Goal: Task Accomplishment & Management: Manage account settings

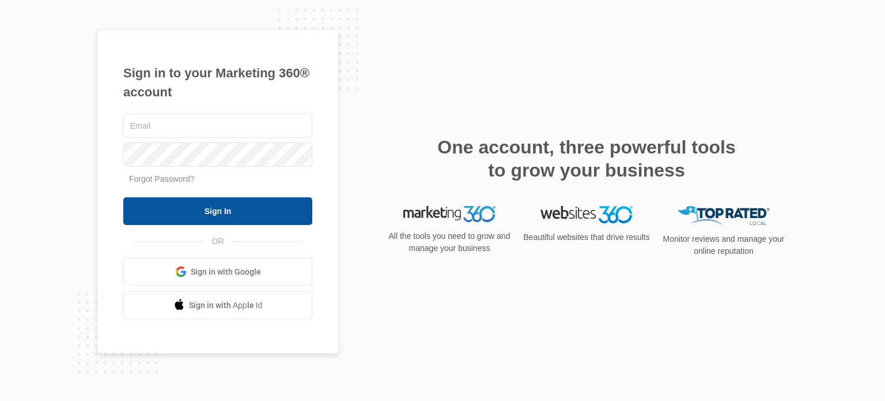
type input "[EMAIL_ADDRESS][DOMAIN_NAME]"
click at [241, 218] on input "Sign In" at bounding box center [217, 211] width 189 height 28
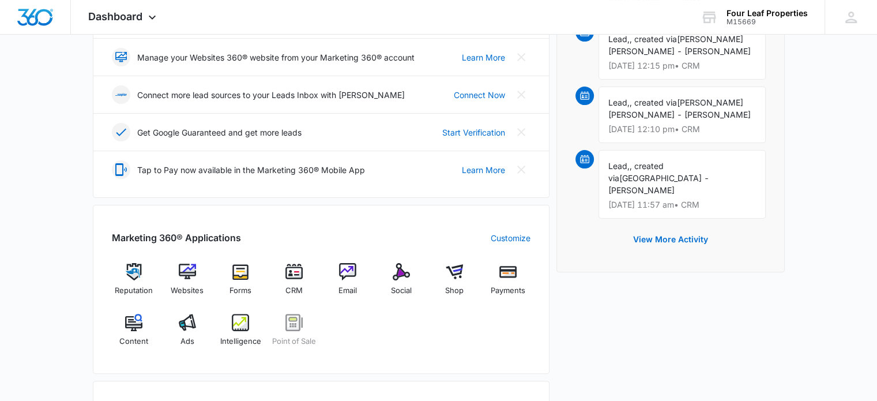
scroll to position [278, 0]
click at [293, 266] on img at bounding box center [293, 270] width 17 height 17
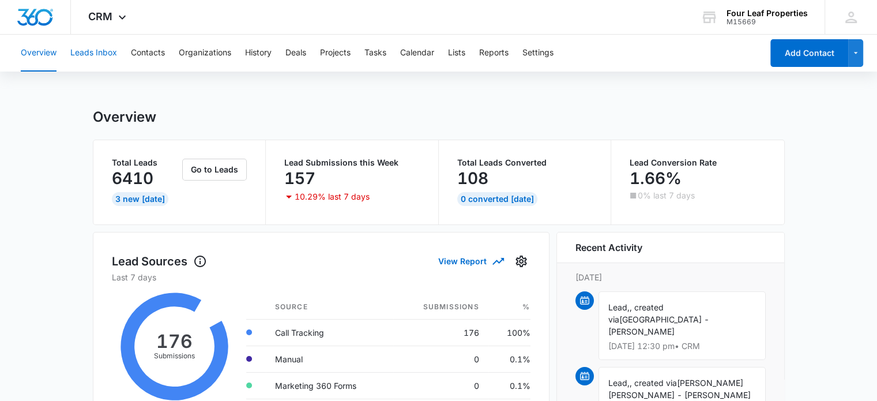
click at [104, 52] on button "Leads Inbox" at bounding box center [93, 53] width 47 height 37
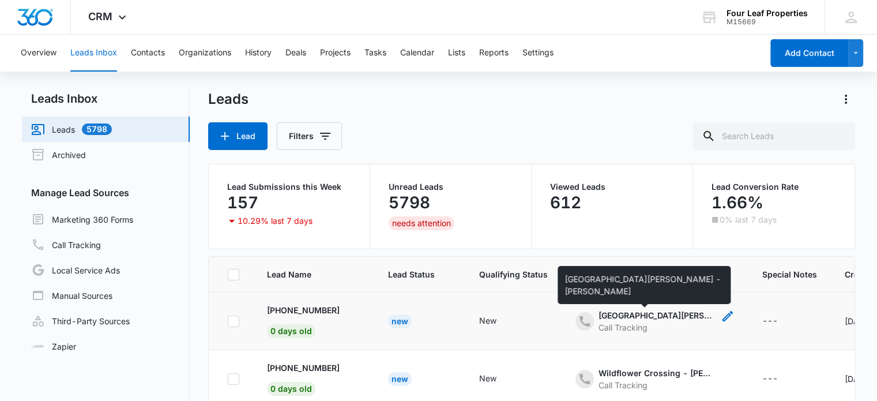
click at [598, 312] on div "Newburg Meadows - Brookelyn Stockdale" at bounding box center [655, 315] width 115 height 12
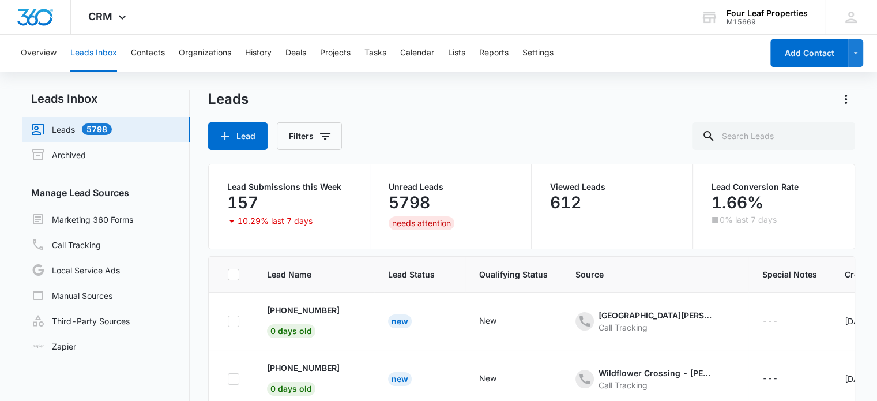
click at [625, 124] on div "Lead Filters" at bounding box center [531, 136] width 647 height 28
click at [615, 322] on div "Call Tracking" at bounding box center [655, 327] width 115 height 12
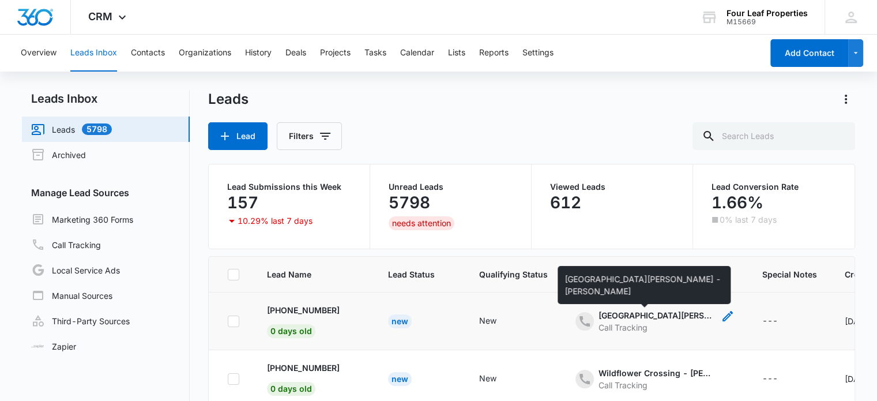
click at [605, 313] on div "Newburg Meadows - Brookelyn Stockdale" at bounding box center [655, 315] width 115 height 12
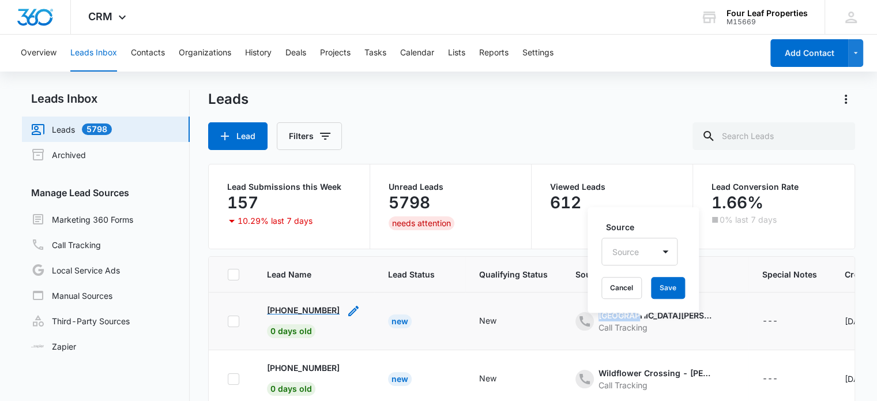
click at [302, 308] on p "+15745360076" at bounding box center [303, 310] width 73 height 12
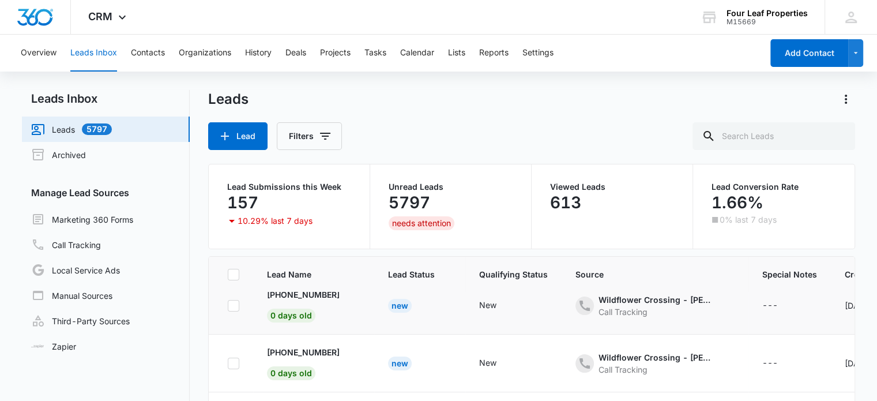
scroll to position [73, 0]
click at [290, 296] on p "+12696015528" at bounding box center [303, 295] width 73 height 12
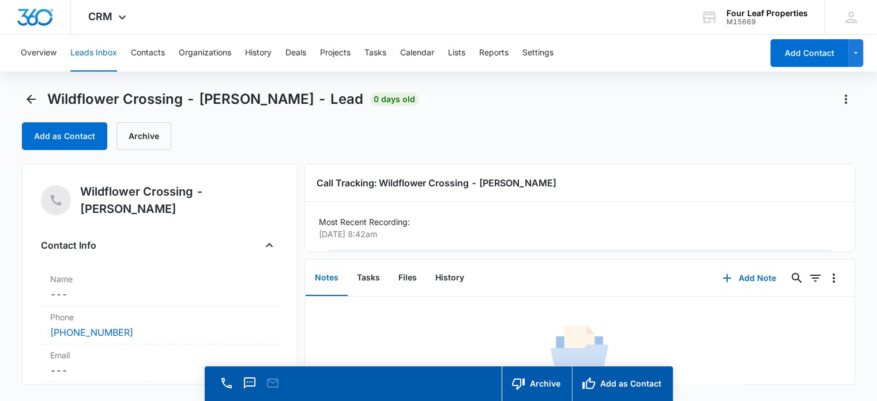
scroll to position [45, 0]
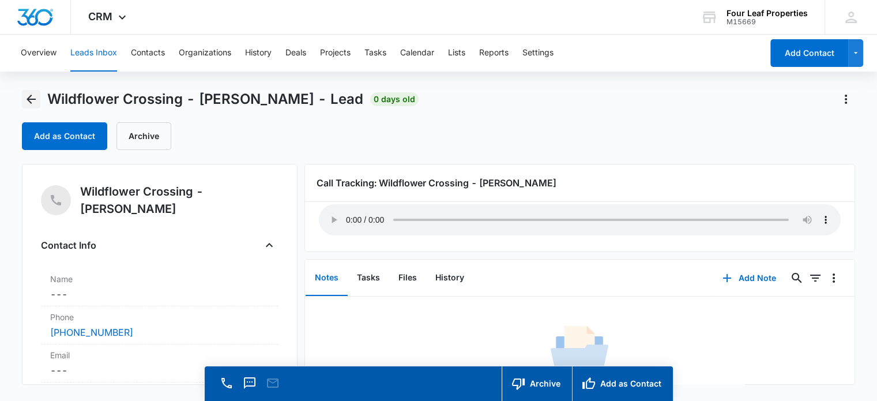
click at [27, 100] on icon "Back" at bounding box center [31, 99] width 14 height 14
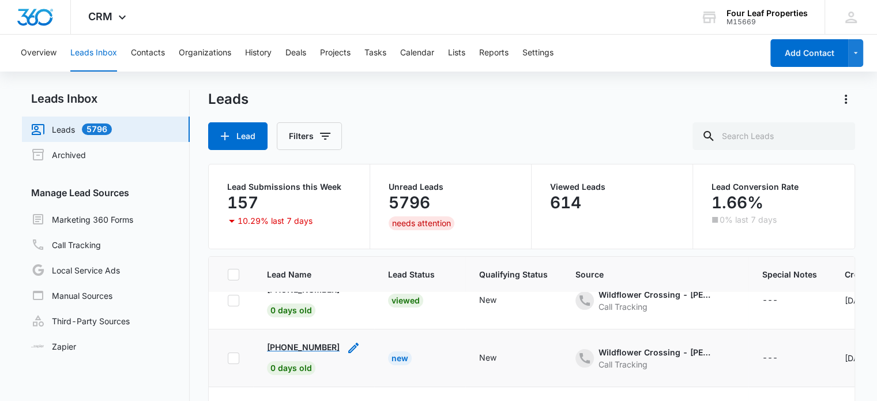
scroll to position [81, 0]
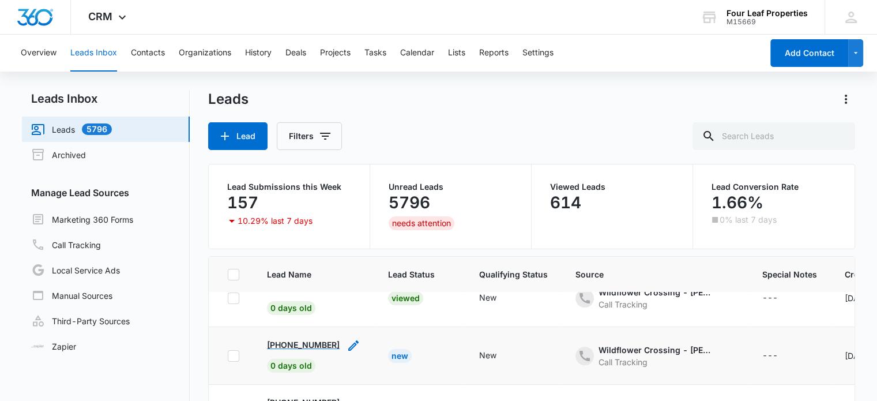
click at [310, 345] on p "+12692753668" at bounding box center [303, 344] width 73 height 12
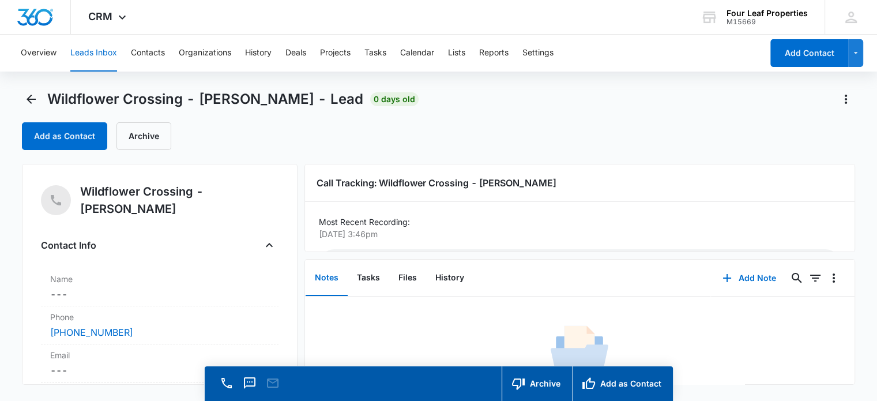
scroll to position [45, 0]
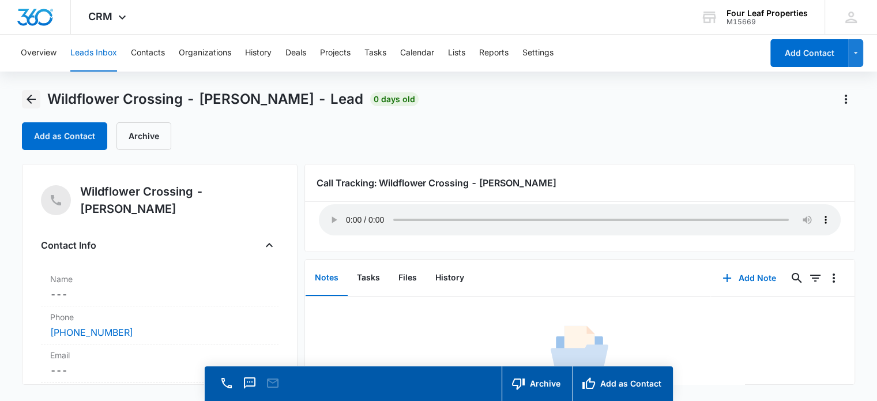
click at [35, 99] on icon "Back" at bounding box center [31, 99] width 9 height 9
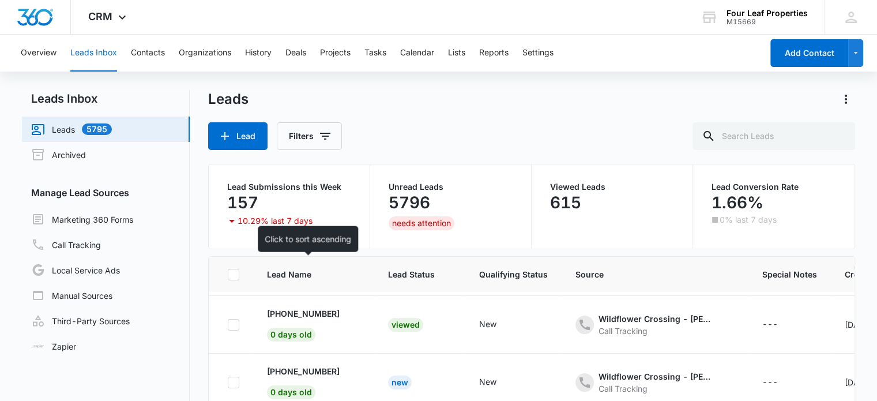
scroll to position [55, 0]
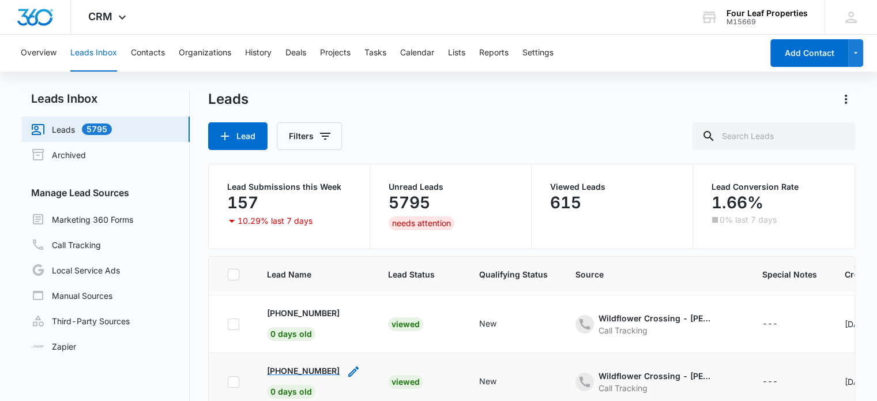
click at [320, 368] on p "+12692753668" at bounding box center [303, 370] width 73 height 12
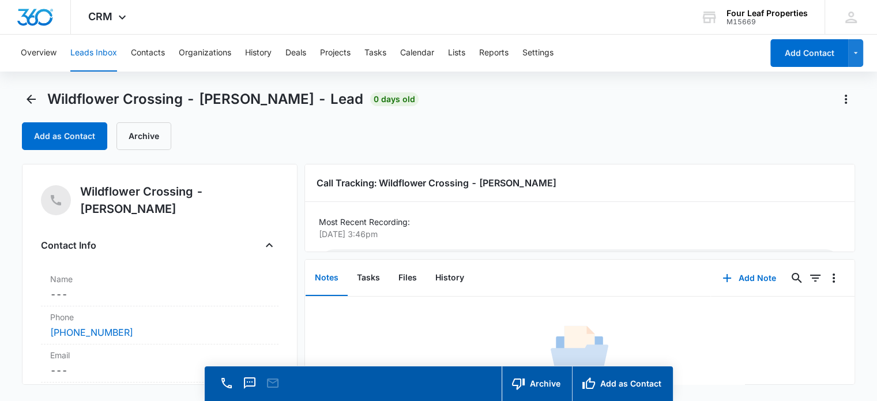
click at [844, 207] on div "Call Tracking: Wildflower Crossing - Sarah Smith Most Recent Recording: Oct 12,…" at bounding box center [579, 208] width 550 height 88
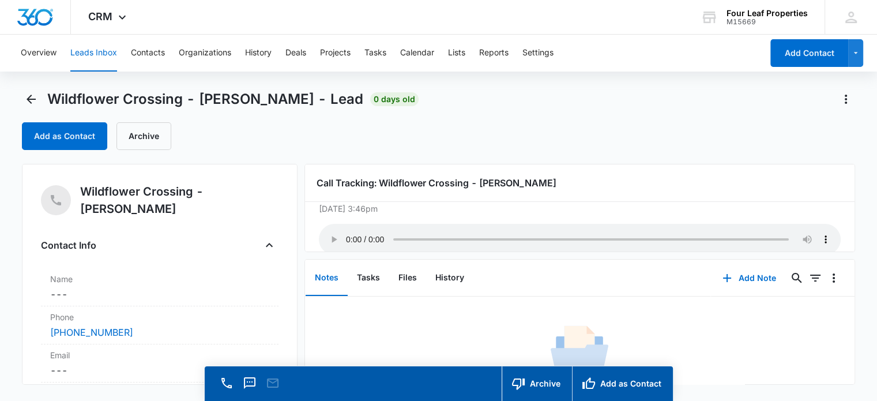
scroll to position [27, 0]
click at [31, 97] on icon "Back" at bounding box center [31, 99] width 14 height 14
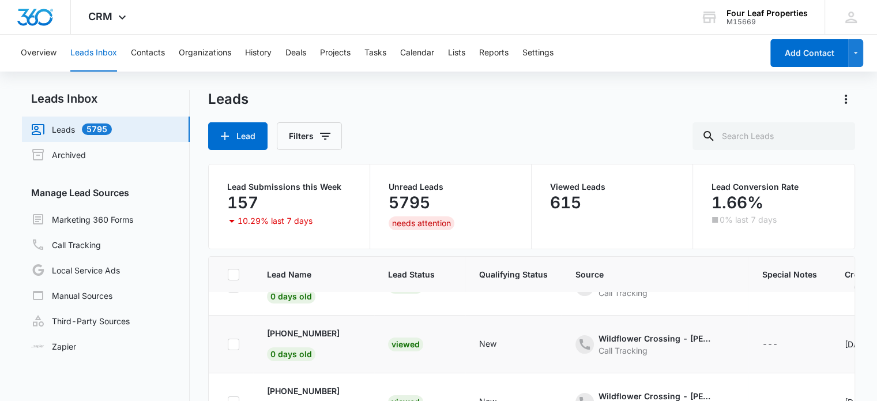
scroll to position [34, 0]
click at [299, 329] on p "+12696015528" at bounding box center [303, 333] width 73 height 12
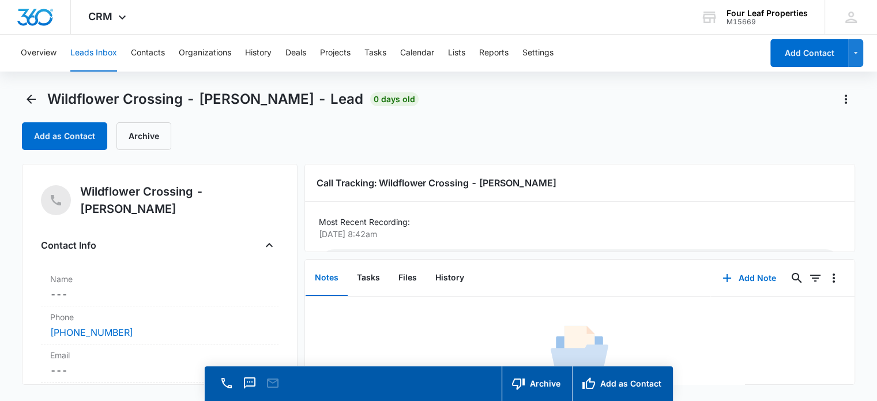
scroll to position [45, 0]
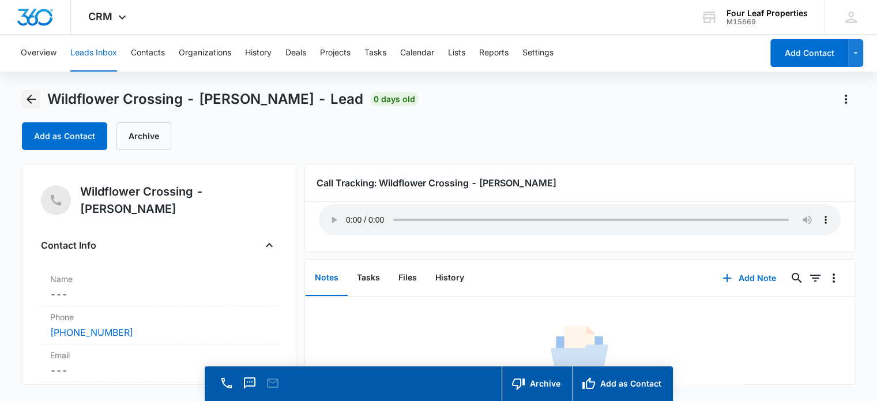
click at [35, 102] on icon "Back" at bounding box center [31, 99] width 14 height 14
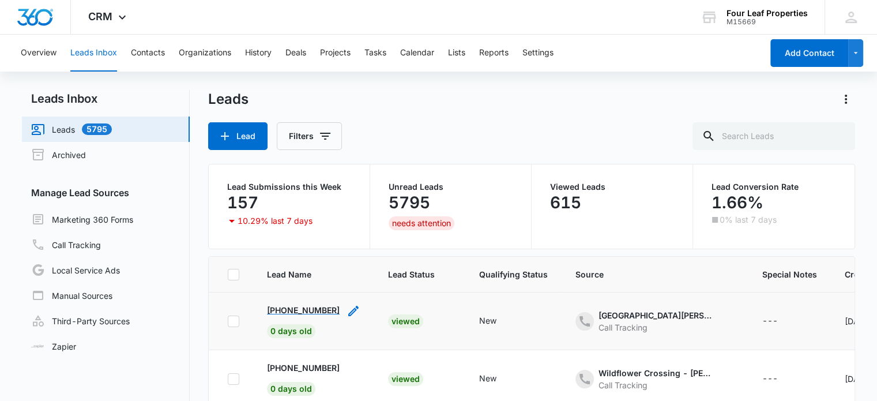
click at [298, 309] on p "+15745360076" at bounding box center [303, 310] width 73 height 12
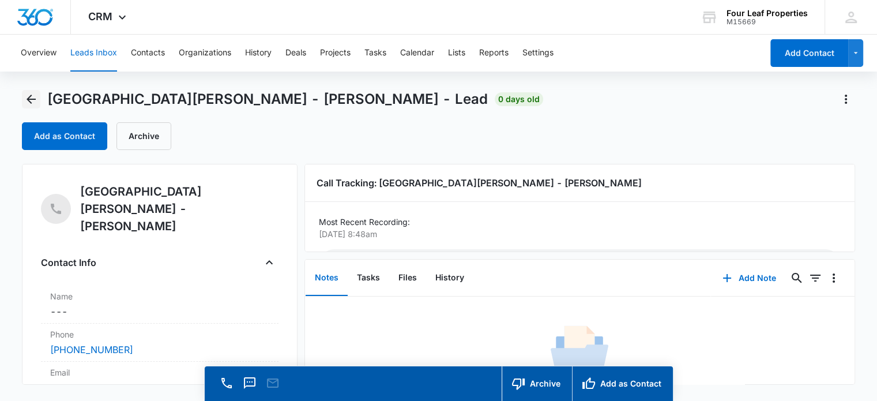
click at [28, 102] on icon "Back" at bounding box center [31, 99] width 14 height 14
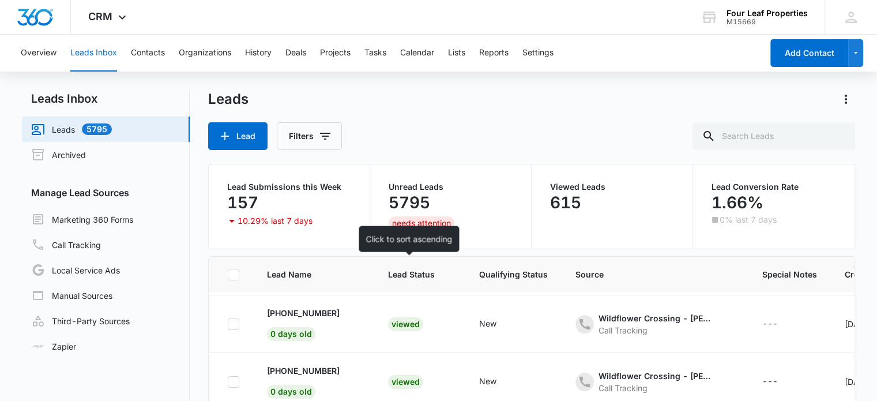
scroll to position [55, 0]
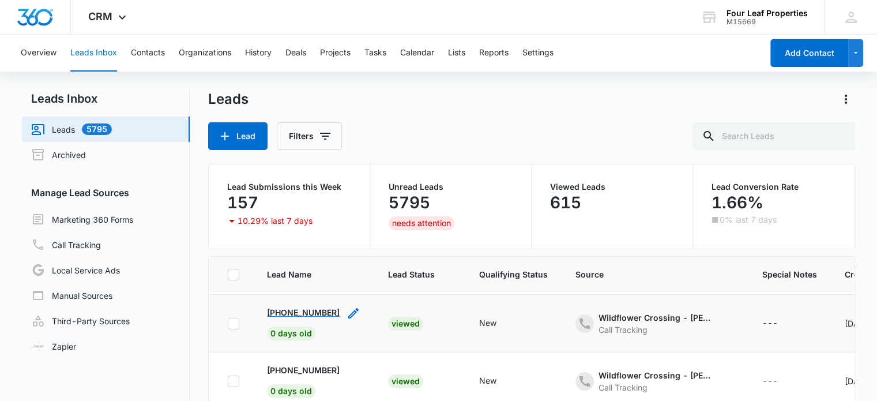
click at [307, 314] on p "+12696015528" at bounding box center [303, 312] width 73 height 12
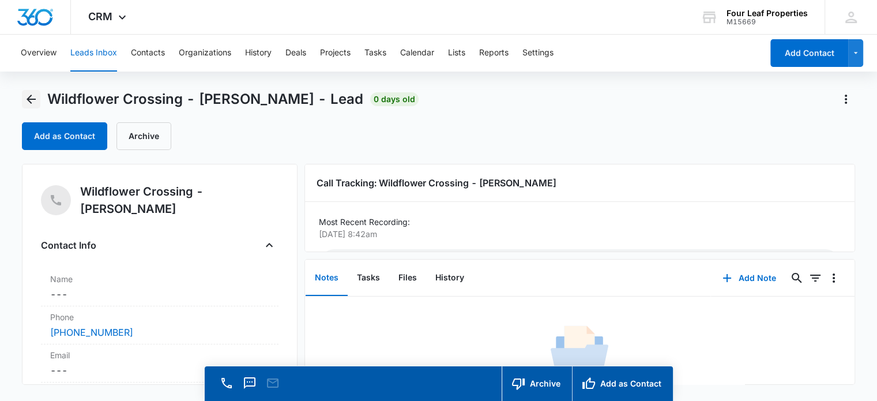
click at [28, 100] on icon "Back" at bounding box center [31, 99] width 9 height 9
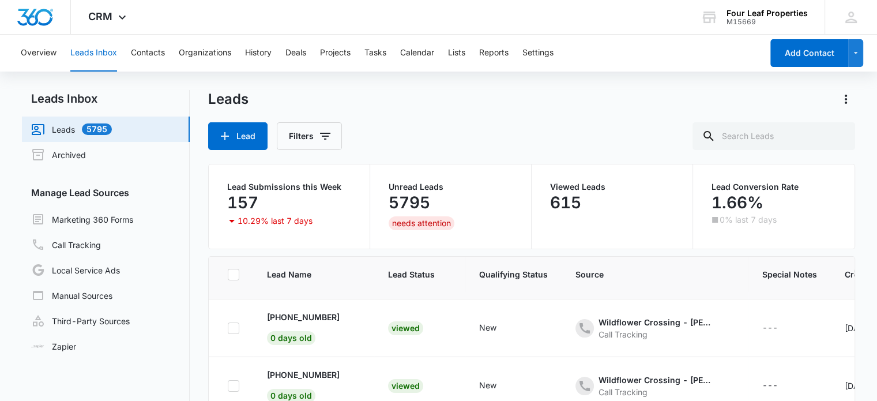
scroll to position [52, 0]
click at [315, 370] on p "+12692753668" at bounding box center [303, 373] width 73 height 12
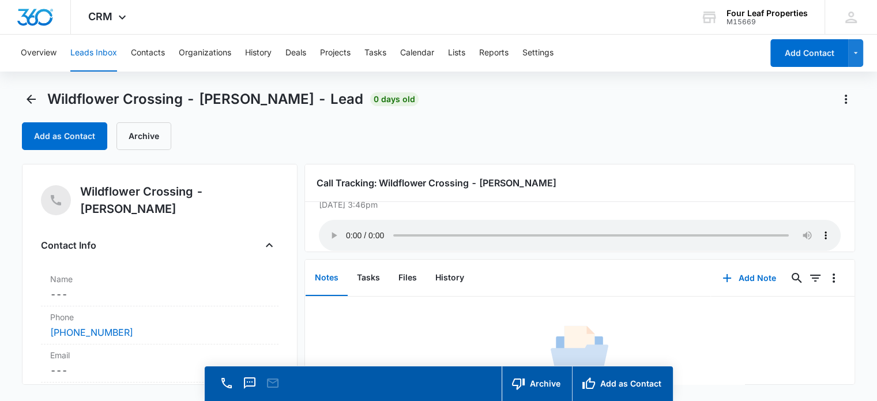
scroll to position [30, 0]
click at [36, 99] on icon "Back" at bounding box center [31, 99] width 14 height 14
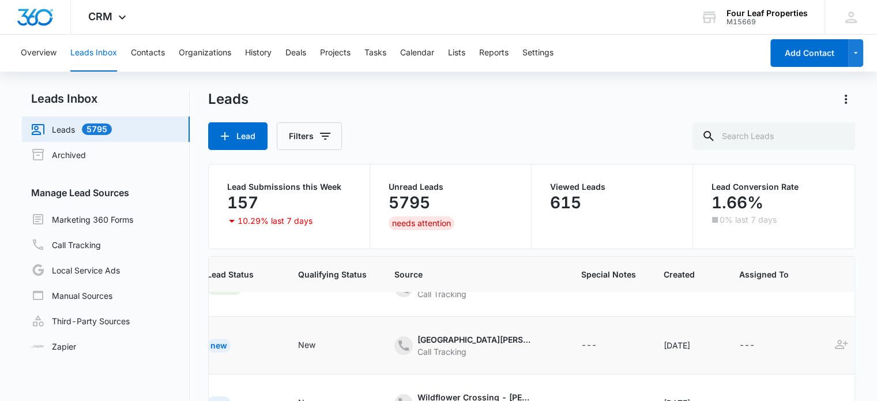
scroll to position [149, 0]
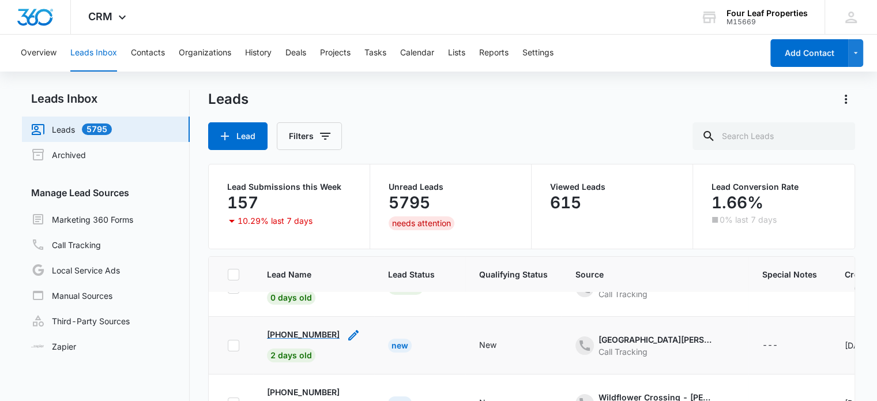
click at [320, 331] on p "+15862193879" at bounding box center [303, 334] width 73 height 12
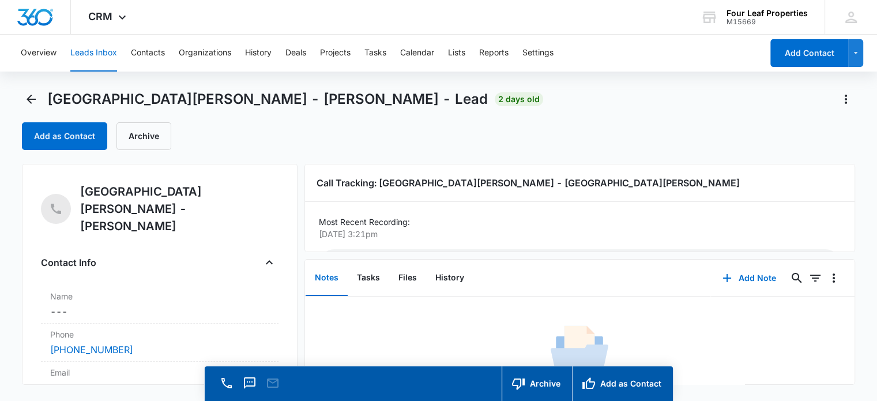
scroll to position [45, 0]
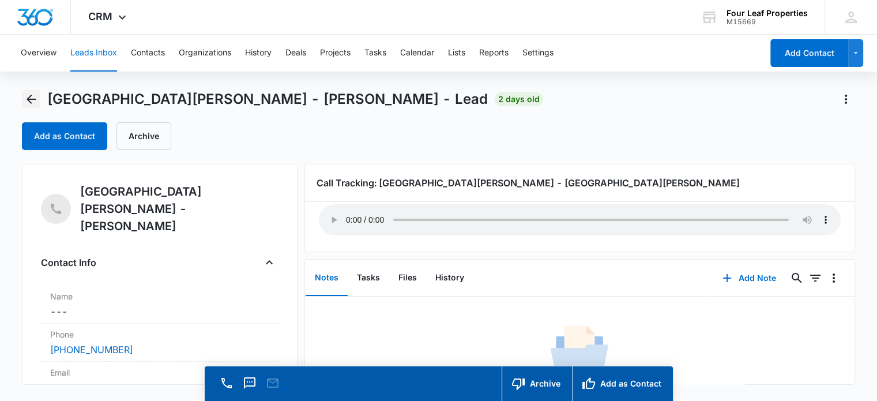
click at [28, 99] on icon "Back" at bounding box center [31, 99] width 9 height 9
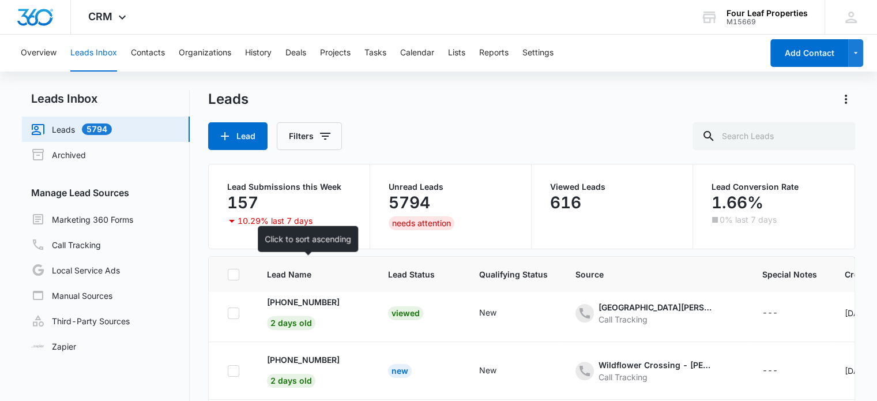
scroll to position [217, 0]
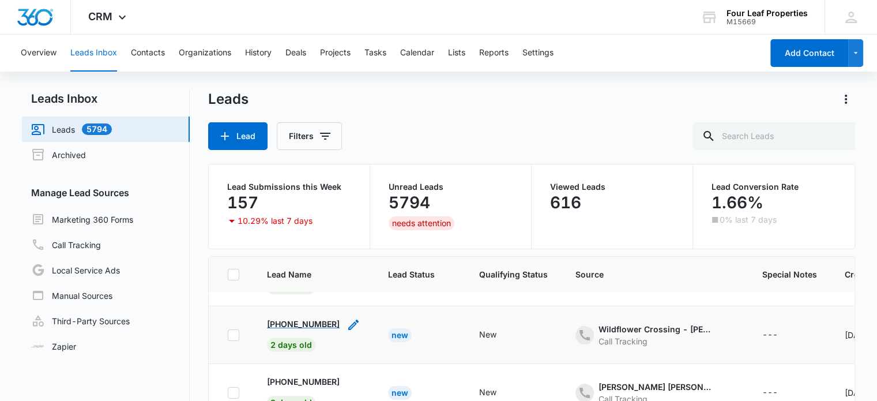
click at [293, 322] on p "+15173269067" at bounding box center [303, 324] width 73 height 12
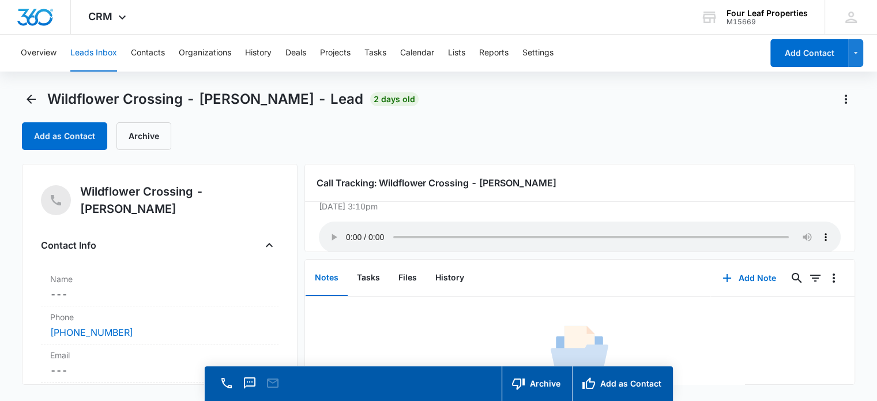
scroll to position [29, 0]
click at [29, 100] on icon "Back" at bounding box center [31, 99] width 9 height 9
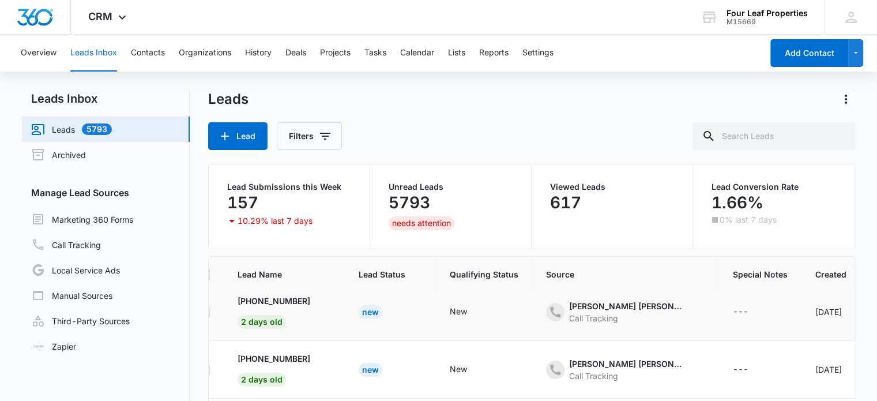
scroll to position [297, 29]
click at [269, 299] on p "+19032005177" at bounding box center [274, 301] width 73 height 12
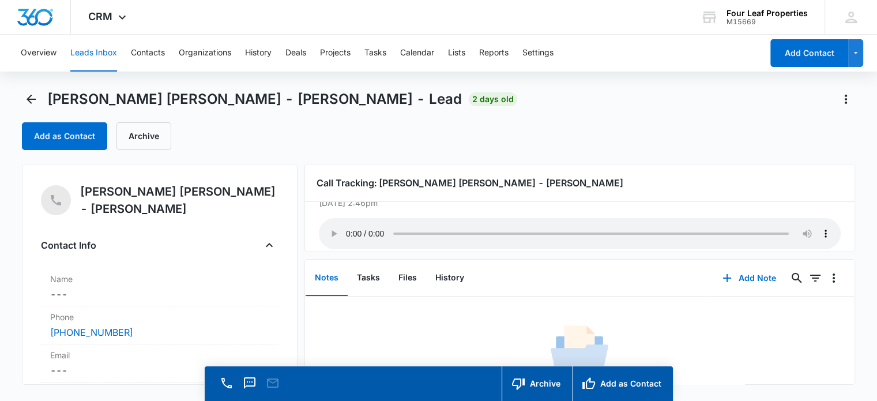
scroll to position [32, 0]
click at [31, 98] on icon "Back" at bounding box center [31, 99] width 14 height 14
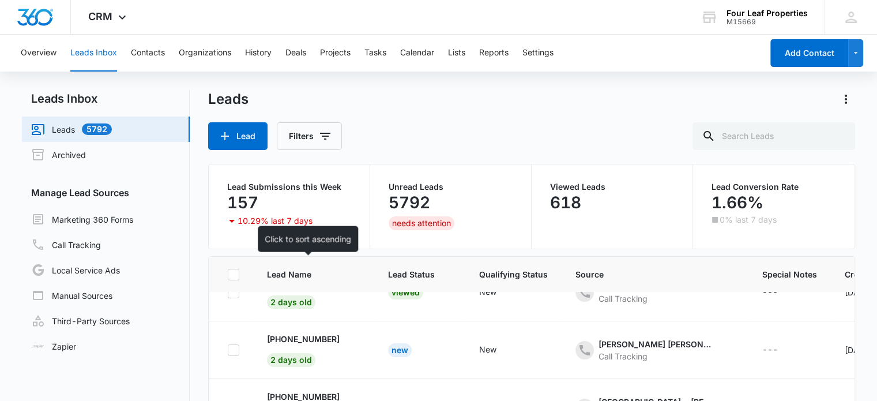
scroll to position [318, 0]
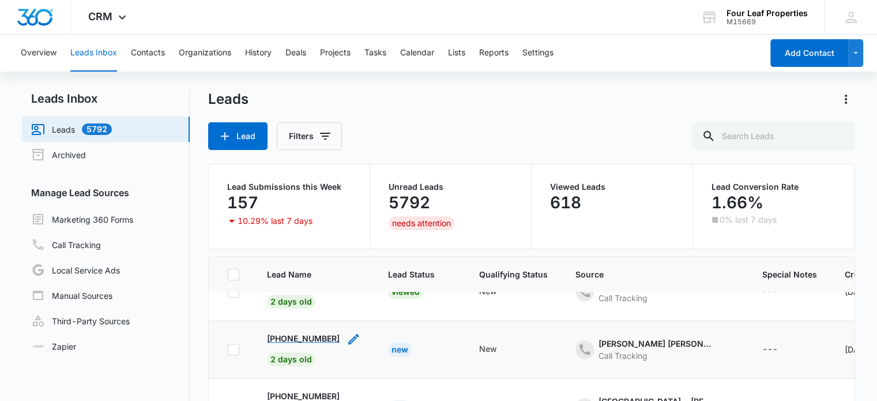
click at [293, 335] on p "+19034404890" at bounding box center [303, 338] width 73 height 12
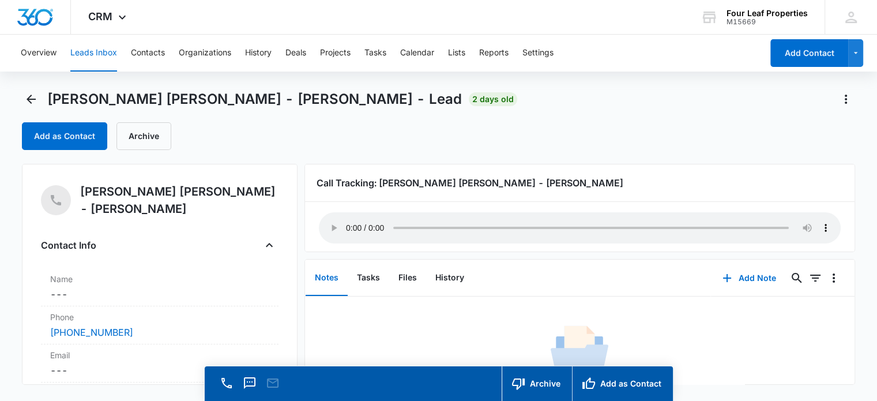
scroll to position [37, 0]
click at [34, 105] on icon "Back" at bounding box center [31, 99] width 14 height 14
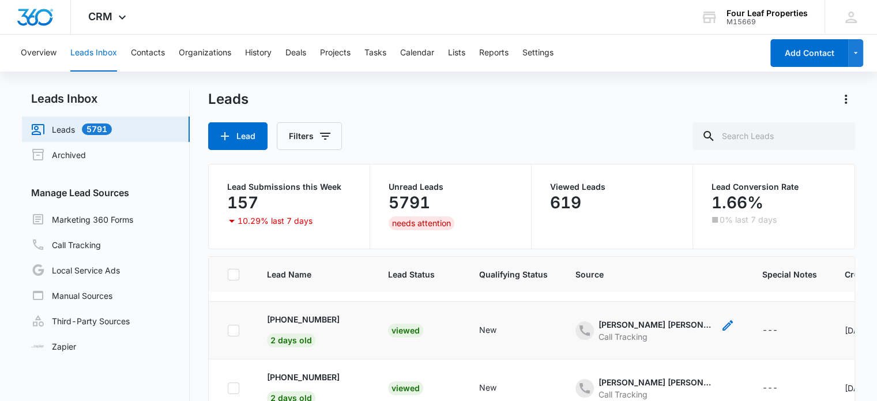
scroll to position [295, 0]
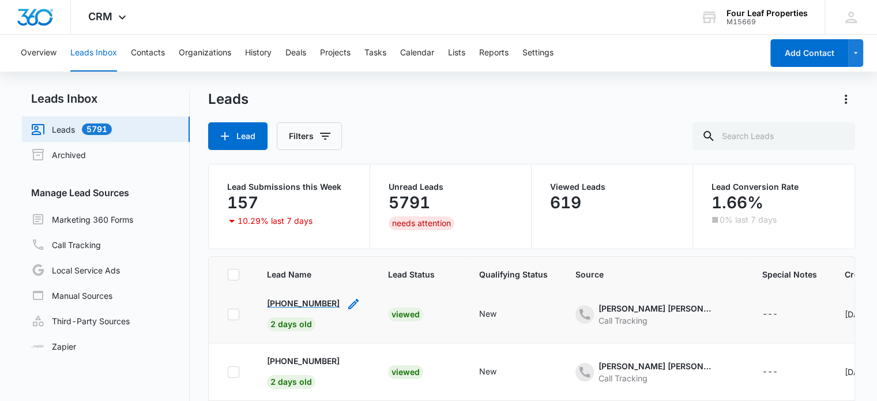
click at [316, 301] on p "+19032005177" at bounding box center [303, 303] width 73 height 12
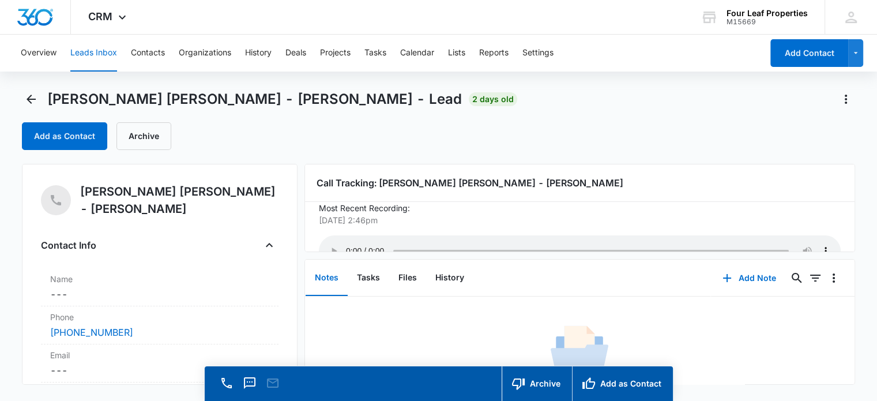
scroll to position [12, 0]
click at [36, 98] on icon "Back" at bounding box center [31, 99] width 14 height 14
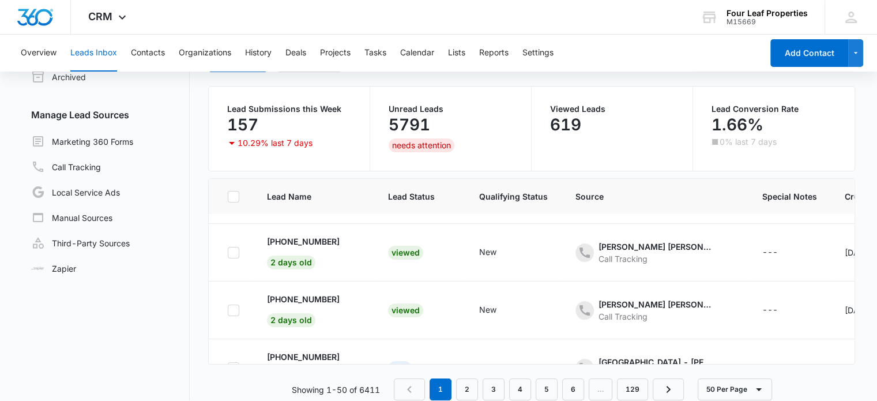
scroll to position [280, 0]
click at [304, 294] on p "+19034404890" at bounding box center [303, 298] width 73 height 12
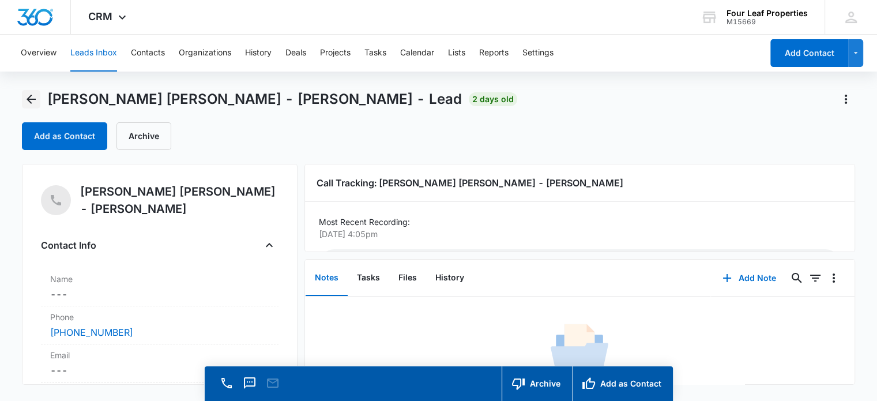
click at [31, 100] on icon "Back" at bounding box center [31, 99] width 14 height 14
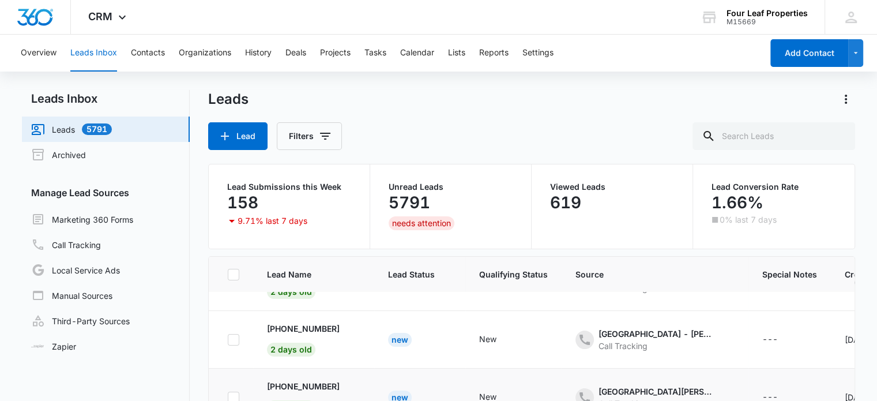
scroll to position [384, 0]
click at [312, 325] on p "+13612126481" at bounding box center [303, 329] width 73 height 12
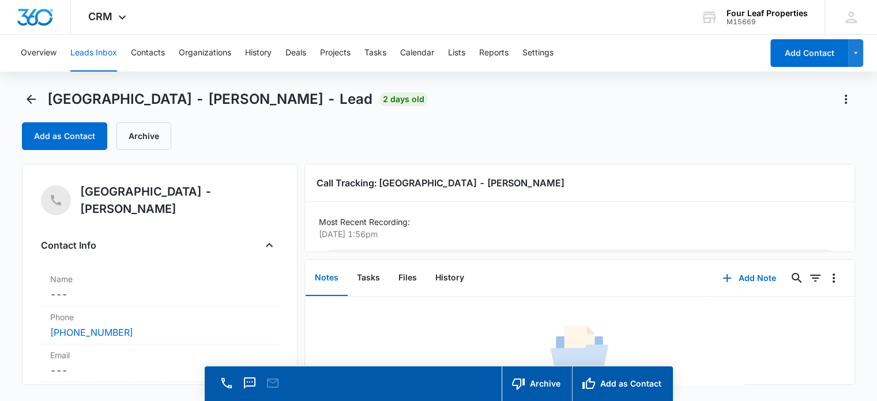
scroll to position [45, 0]
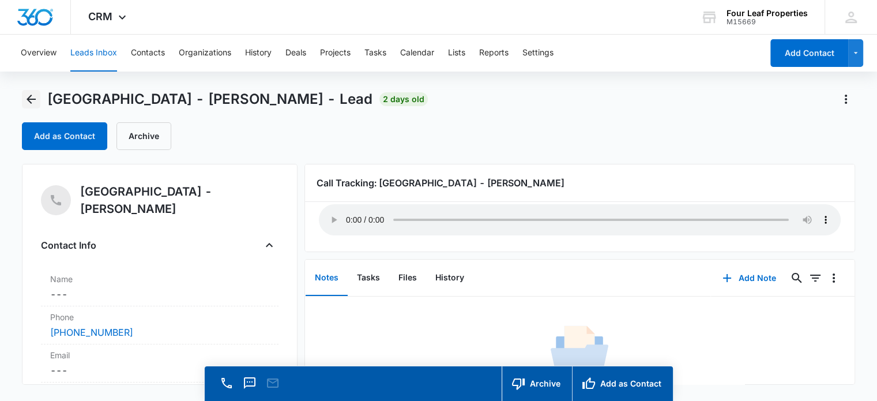
click at [25, 101] on icon "Back" at bounding box center [31, 99] width 14 height 14
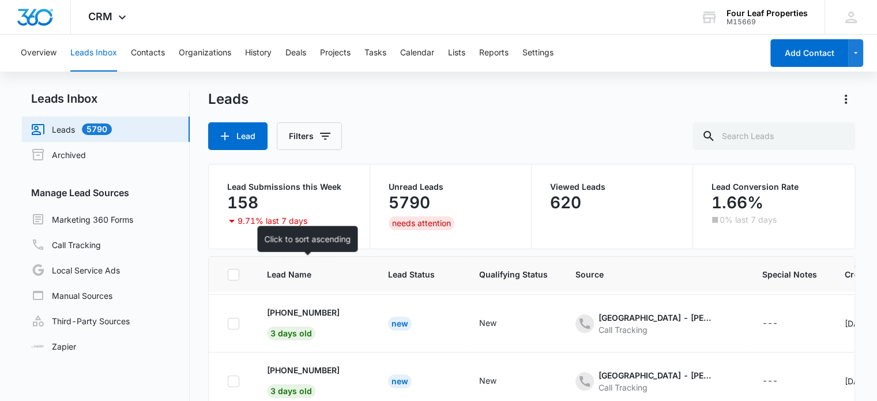
scroll to position [862, 0]
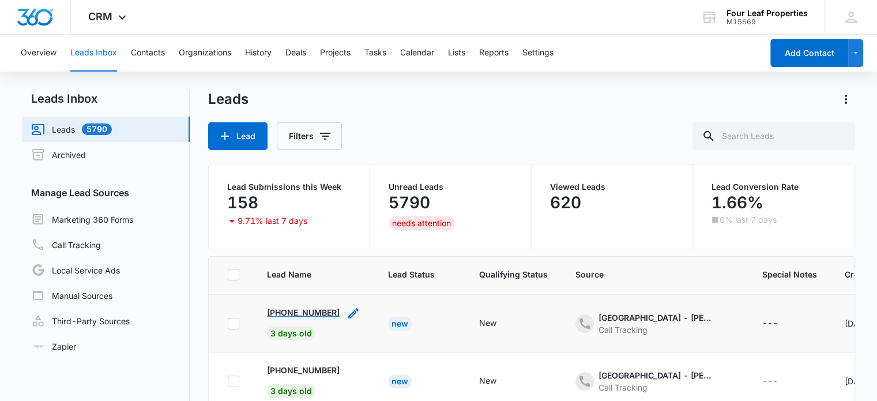
click at [285, 311] on p "+19893040025" at bounding box center [303, 312] width 73 height 12
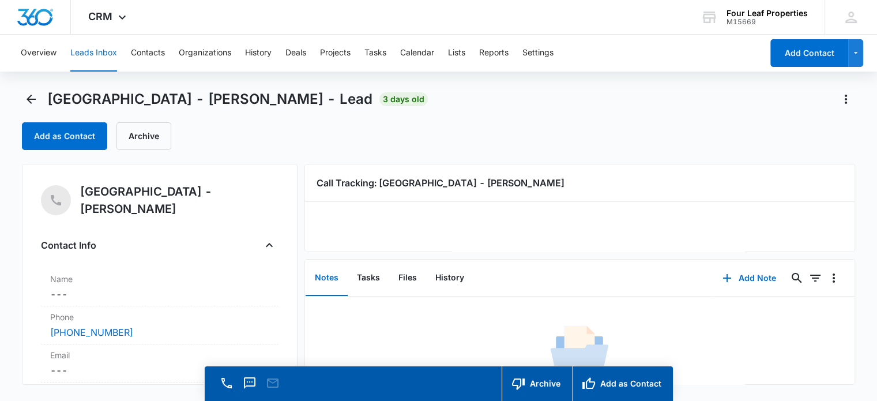
scroll to position [45, 0]
